Goal: Find specific page/section: Find specific page/section

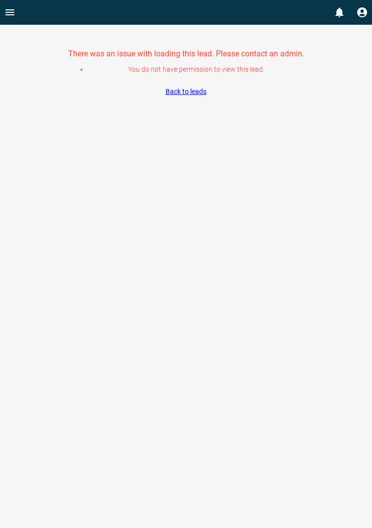
click at [14, 13] on icon "Open drawer" at bounding box center [10, 12] width 12 height 12
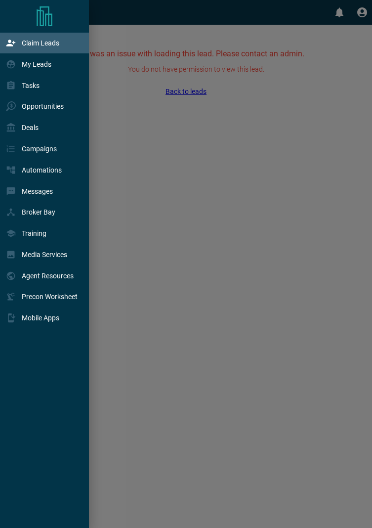
click at [47, 44] on p "Claim Leads" at bounding box center [41, 43] width 38 height 8
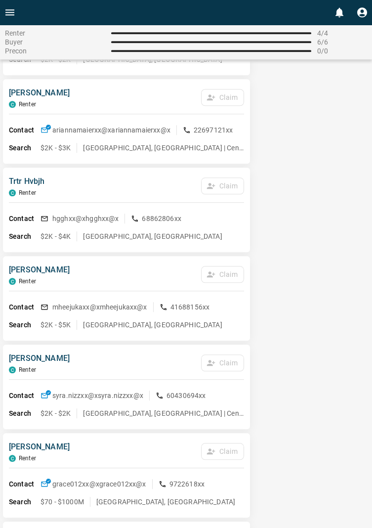
scroll to position [1351, 0]
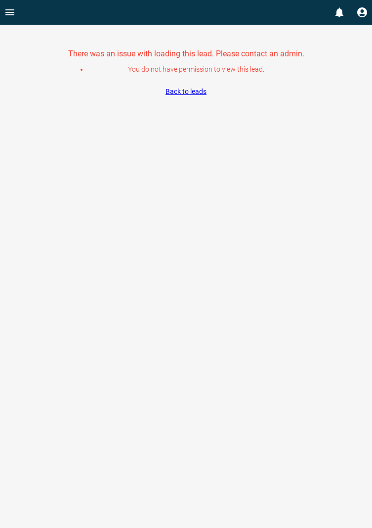
click at [13, 17] on icon "Open drawer" at bounding box center [10, 12] width 12 height 12
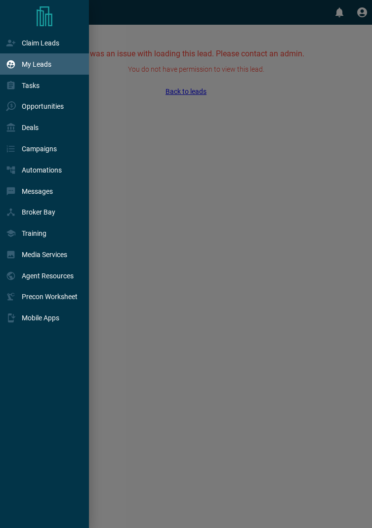
click at [42, 63] on p "My Leads" at bounding box center [37, 64] width 30 height 8
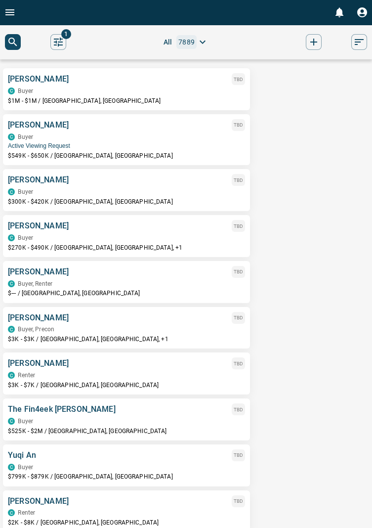
click at [18, 16] on button "Open drawer" at bounding box center [10, 12] width 20 height 25
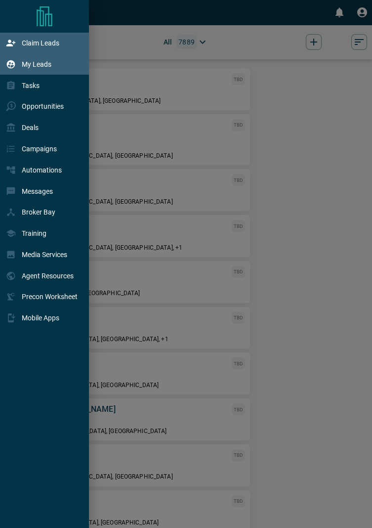
click at [47, 42] on p "Claim Leads" at bounding box center [41, 43] width 38 height 8
